Goal: Task Accomplishment & Management: Manage account settings

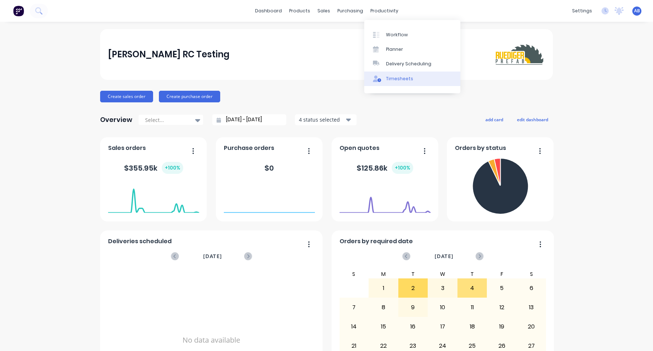
click at [390, 81] on div "Timesheets" at bounding box center [399, 78] width 27 height 7
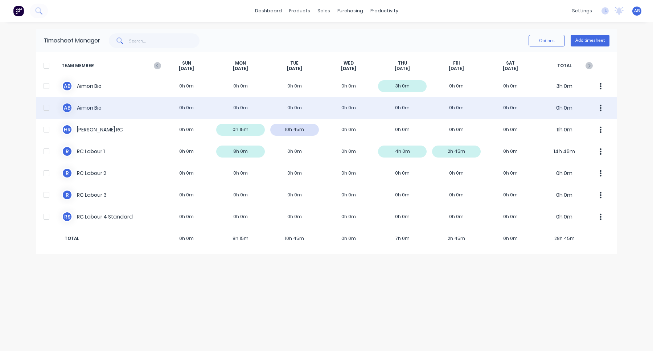
click at [423, 98] on div "A B Aimon Bio 0h 0m 0h 0m 0h 0m 0h 0m 0h 0m 0h 0m 0h 0m 0h 0m" at bounding box center [326, 108] width 580 height 22
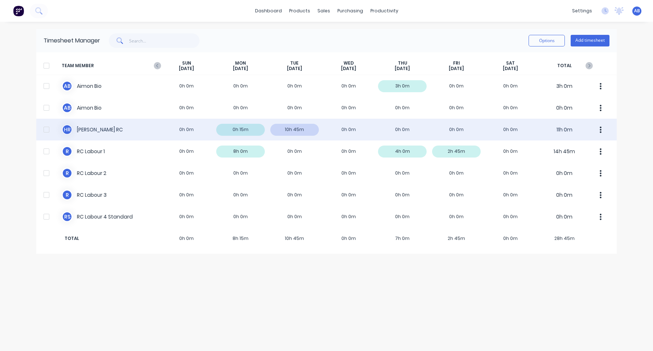
click at [334, 128] on div "H R [PERSON_NAME] RC 0h 0m 0h 15m 10h 45m 0h 0m 0h 0m 0h 0m 0h 0m 11h 0m" at bounding box center [326, 130] width 580 height 22
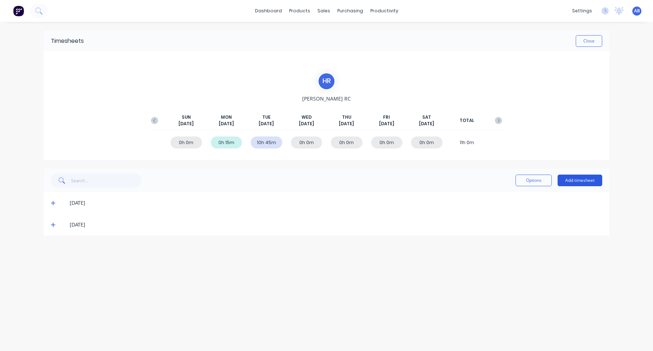
click at [584, 178] on button "Add timesheet" at bounding box center [580, 180] width 45 height 12
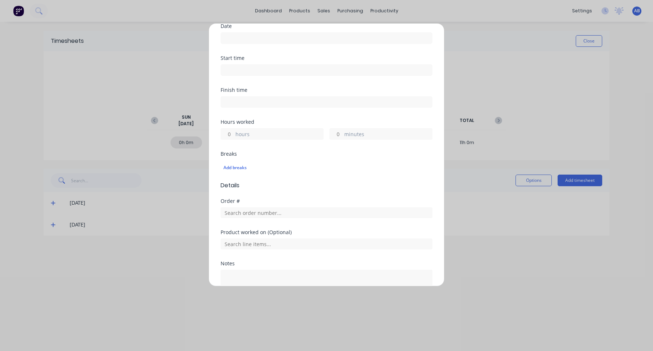
scroll to position [129, 0]
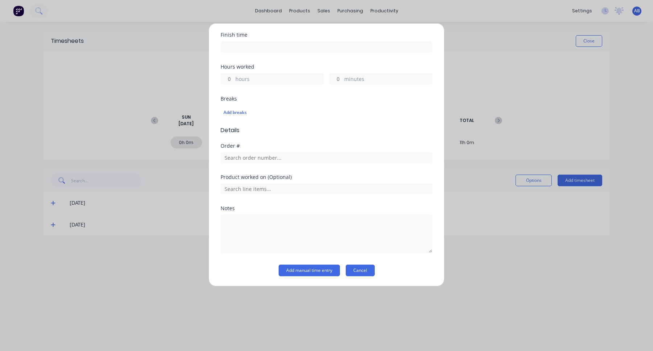
click at [363, 269] on button "Cancel" at bounding box center [360, 270] width 29 height 12
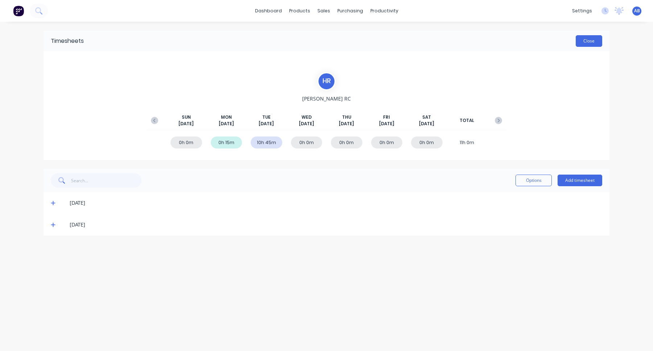
click at [596, 41] on button "Close" at bounding box center [589, 41] width 26 height 12
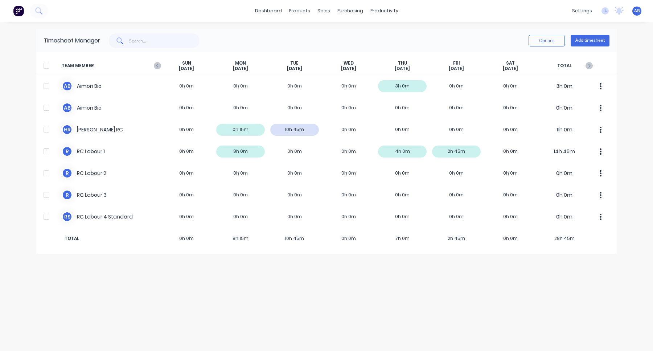
click at [66, 41] on div "Timesheet Manager" at bounding box center [72, 40] width 57 height 9
copy div "Timesheet Manager"
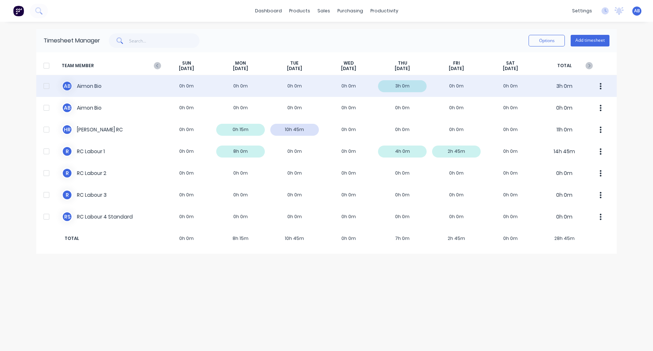
click at [330, 96] on div "A B Aimon Bio 0h 0m 0h 0m 0h 0m 0h 0m 3h 0m 0h 0m 0h 0m 3h 0m" at bounding box center [326, 86] width 580 height 22
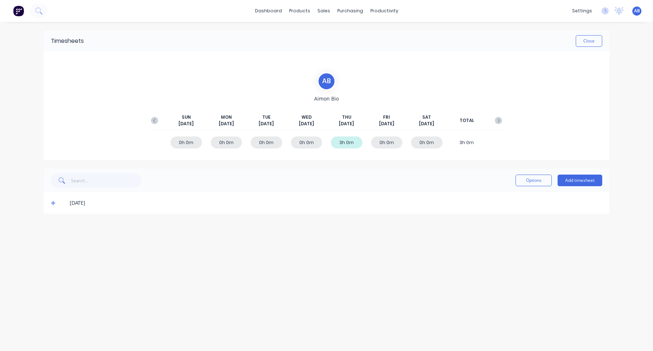
click at [54, 203] on icon at bounding box center [53, 203] width 4 height 4
click at [497, 122] on icon "button" at bounding box center [498, 120] width 7 height 7
click at [155, 121] on icon "button" at bounding box center [154, 120] width 7 height 7
click at [52, 204] on icon at bounding box center [53, 202] width 5 height 5
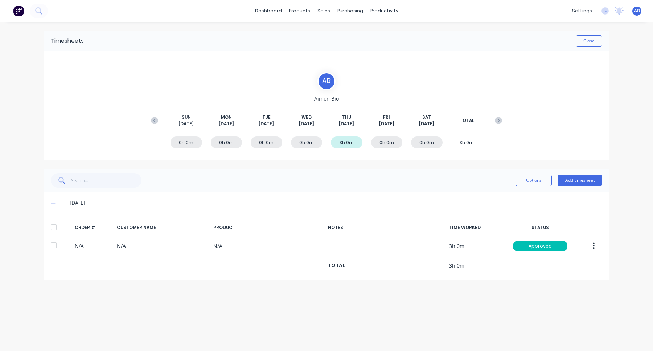
click at [53, 203] on icon at bounding box center [53, 202] width 5 height 5
click at [53, 203] on icon at bounding box center [53, 203] width 4 height 1
